Goal: Navigation & Orientation: Find specific page/section

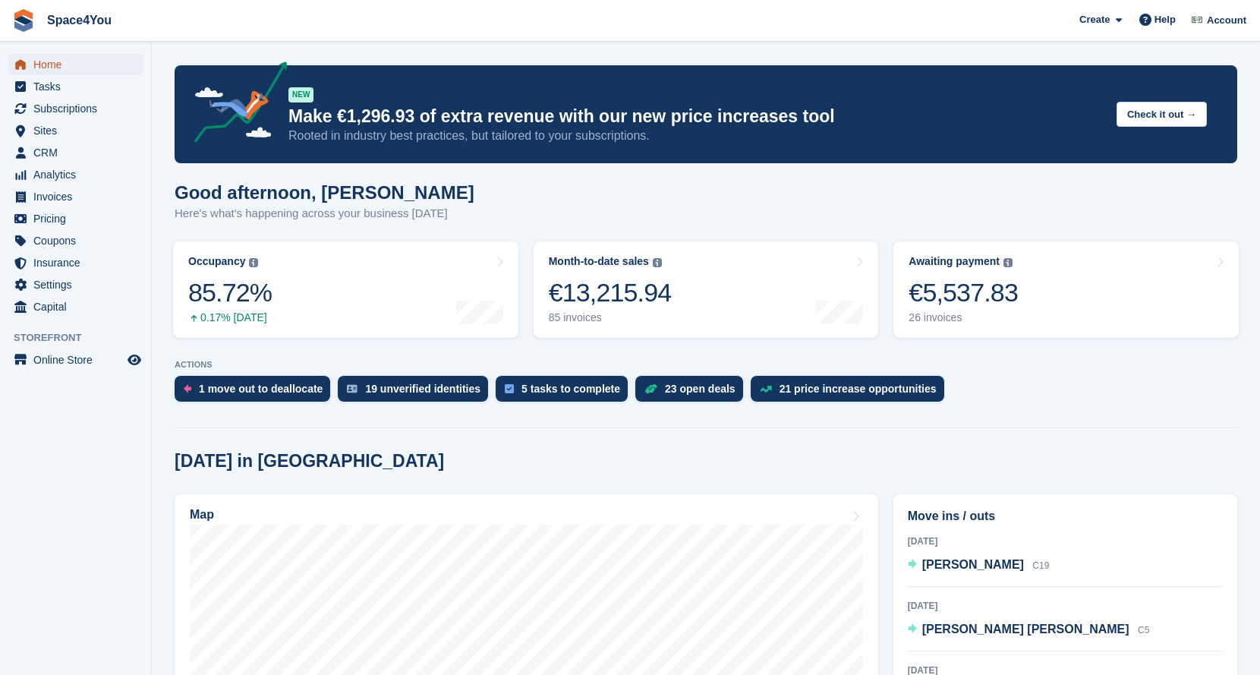
click at [42, 68] on span "Home" at bounding box center [78, 64] width 91 height 21
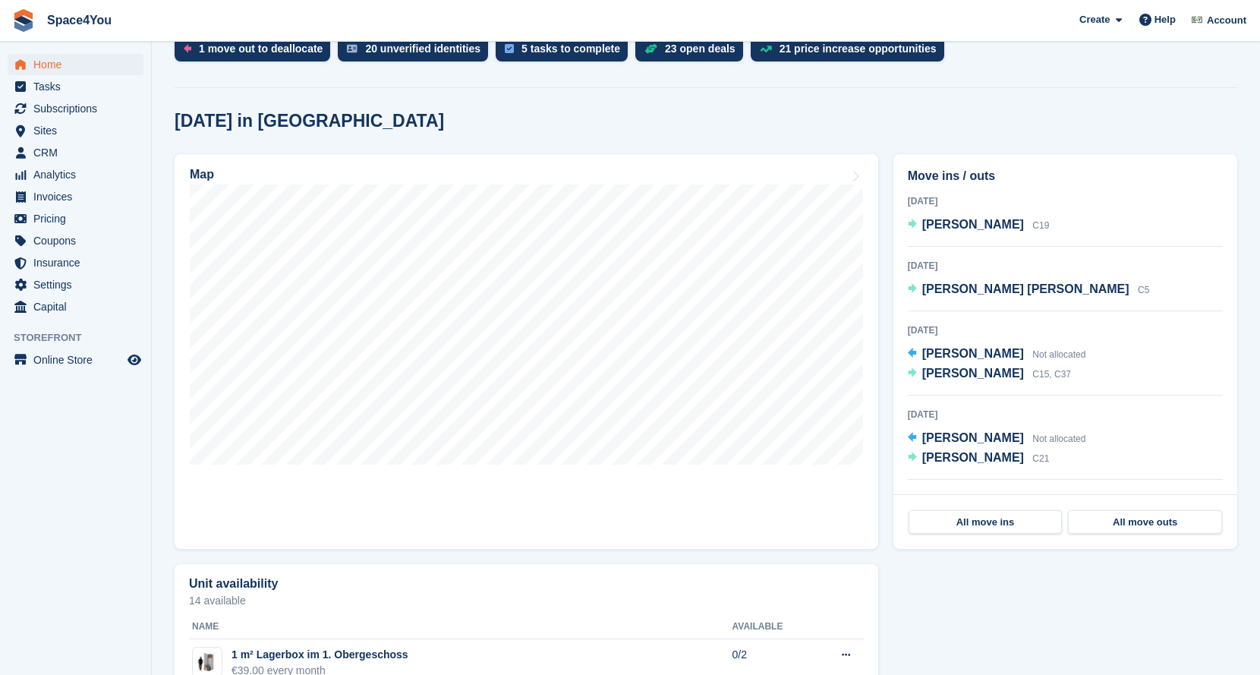
scroll to position [351, 0]
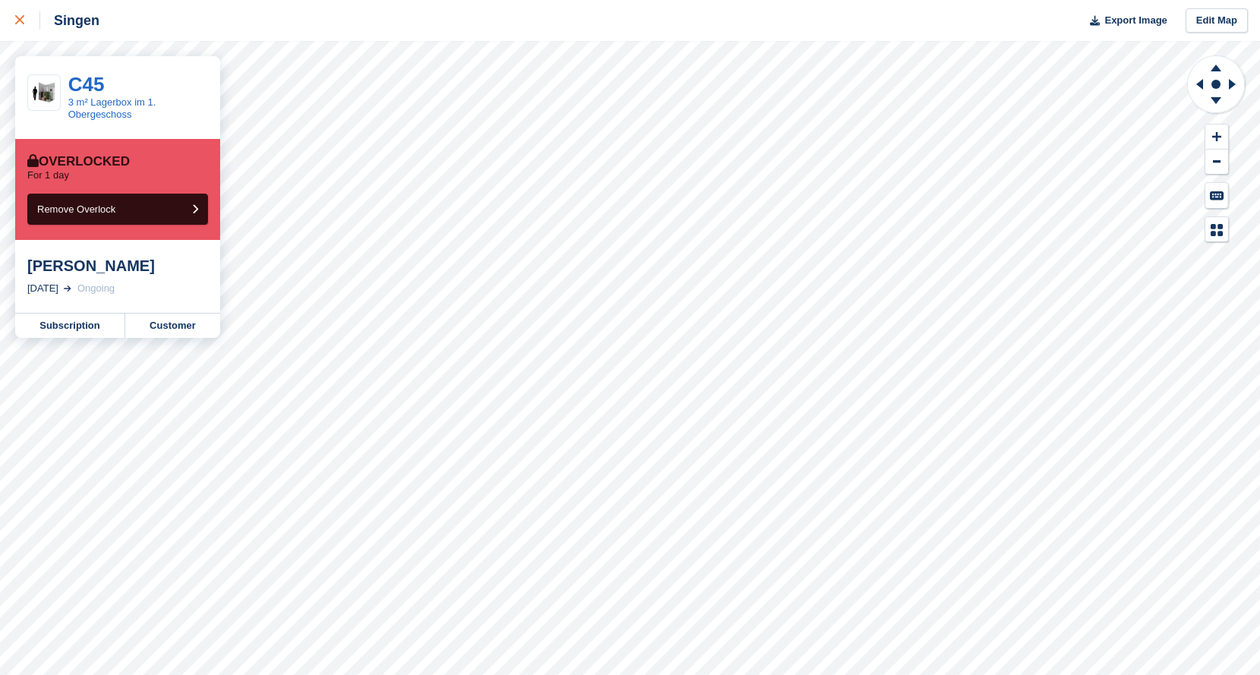
click at [18, 19] on icon at bounding box center [19, 19] width 9 height 9
